Goal: Check status: Check status

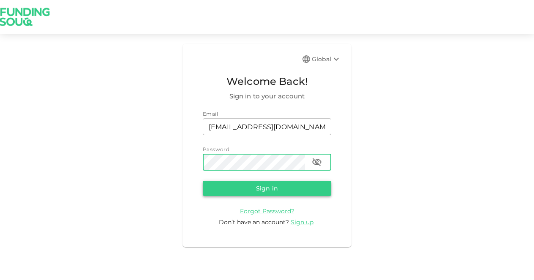
click at [271, 188] on button "Sign in" at bounding box center [267, 188] width 128 height 15
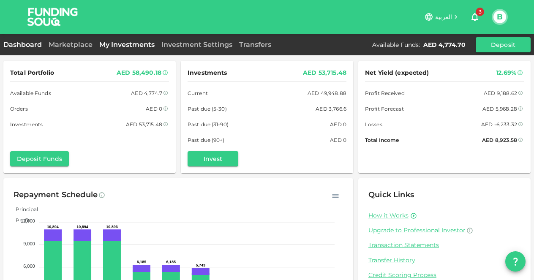
click at [128, 45] on link "My Investments" at bounding box center [127, 45] width 62 height 8
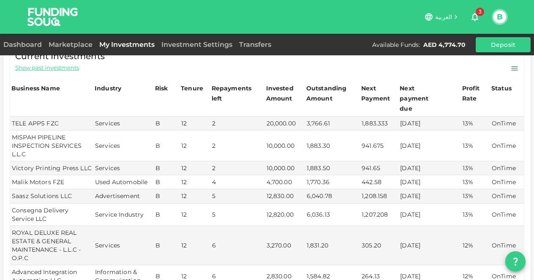
scroll to position [211, 0]
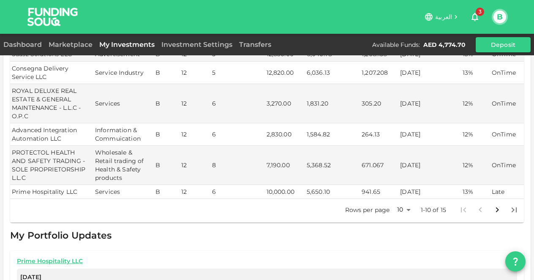
click at [380, 206] on p "Rows per page" at bounding box center [367, 210] width 45 height 8
click at [401, 201] on body "العربية 3 B Dashboard Marketplace My Investments Investment Settings Transfers …" at bounding box center [267, 140] width 534 height 280
click at [401, 228] on li "25" at bounding box center [397, 228] width 25 height 15
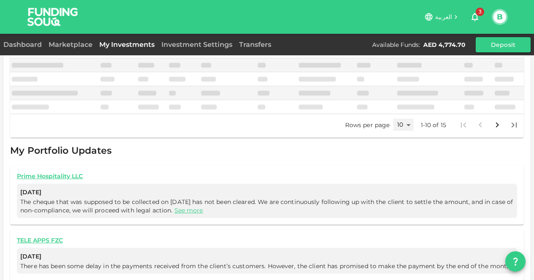
type input "25"
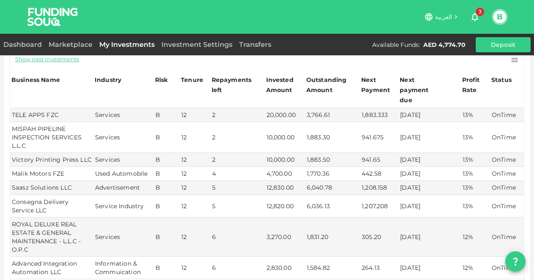
scroll to position [0, 0]
